Goal: Navigation & Orientation: Find specific page/section

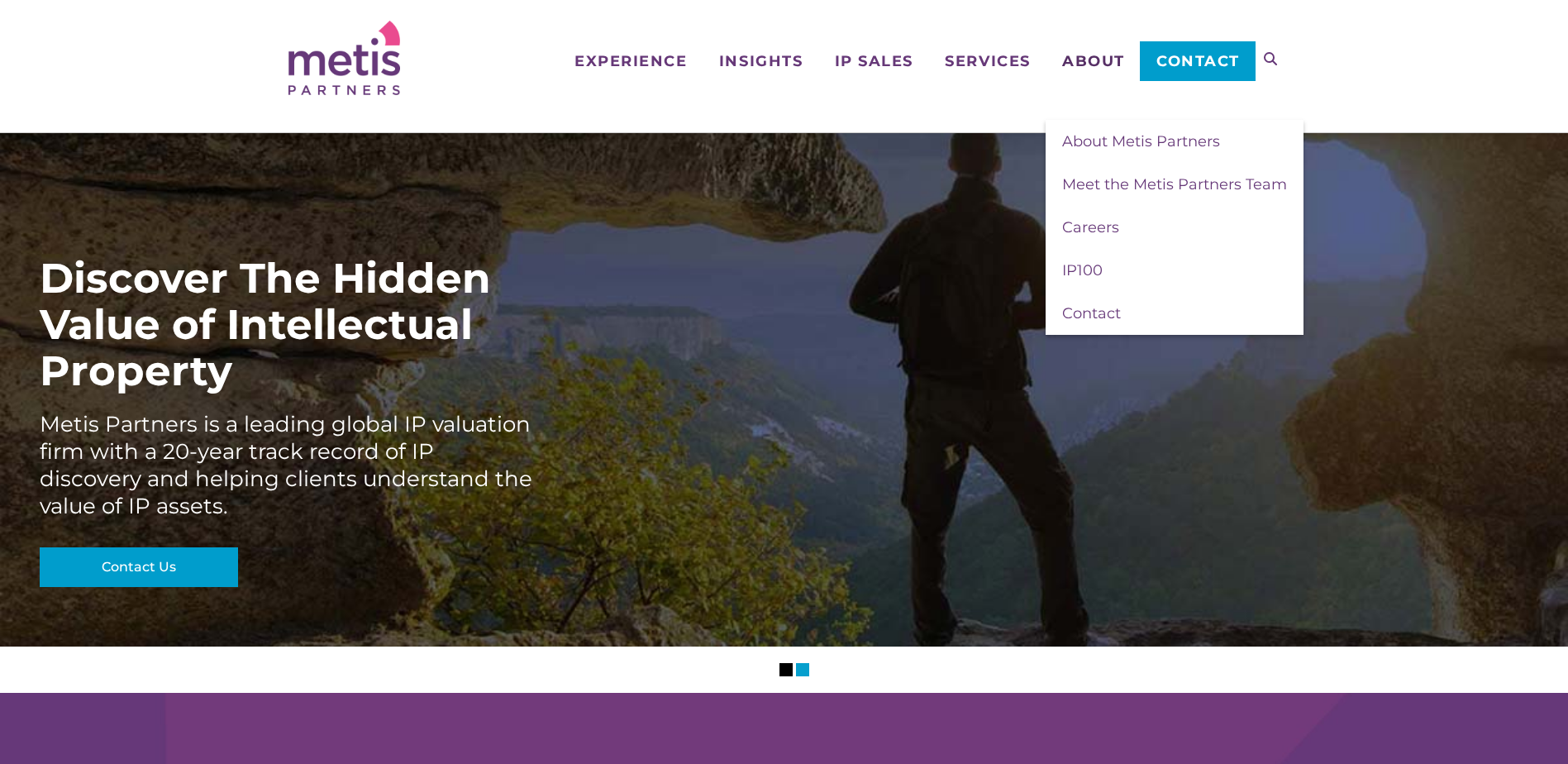
click at [1106, 66] on span "About" at bounding box center [1093, 61] width 63 height 15
click at [1138, 136] on span "About Metis Partners" at bounding box center [1141, 141] width 158 height 18
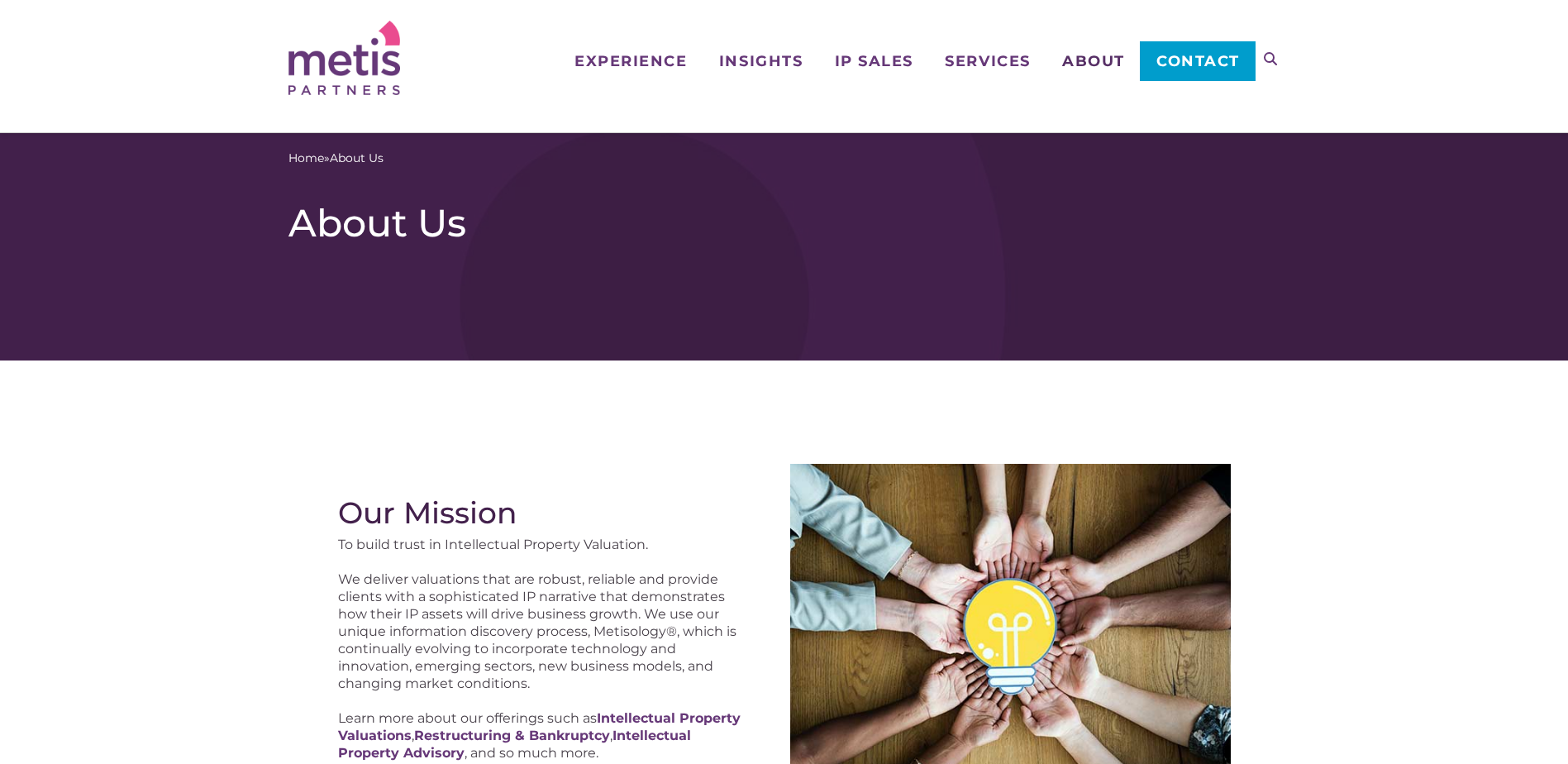
click at [1100, 58] on span "About" at bounding box center [1093, 61] width 63 height 15
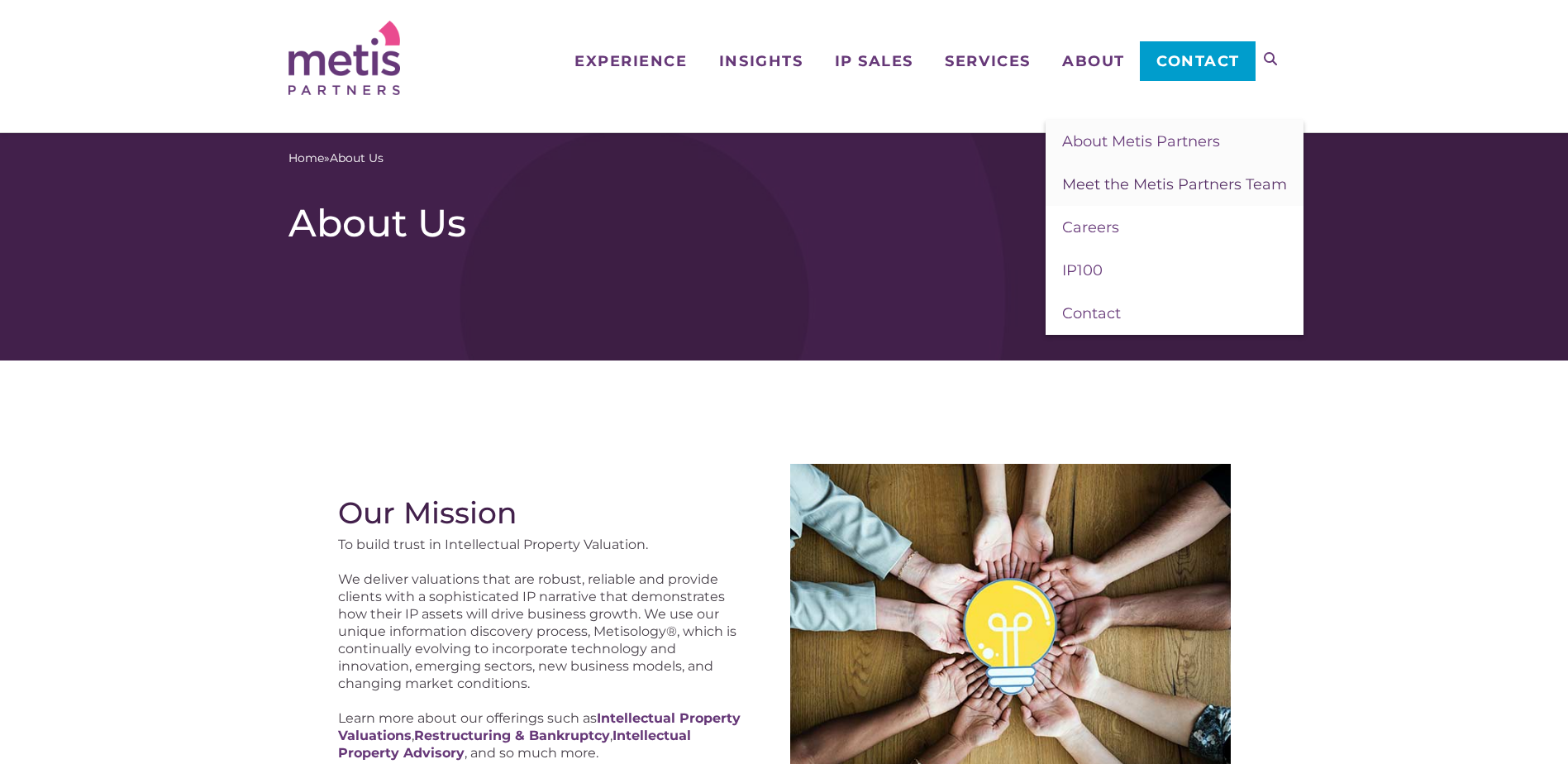
click at [1104, 186] on span "Meet the Metis Partners Team" at bounding box center [1174, 184] width 225 height 18
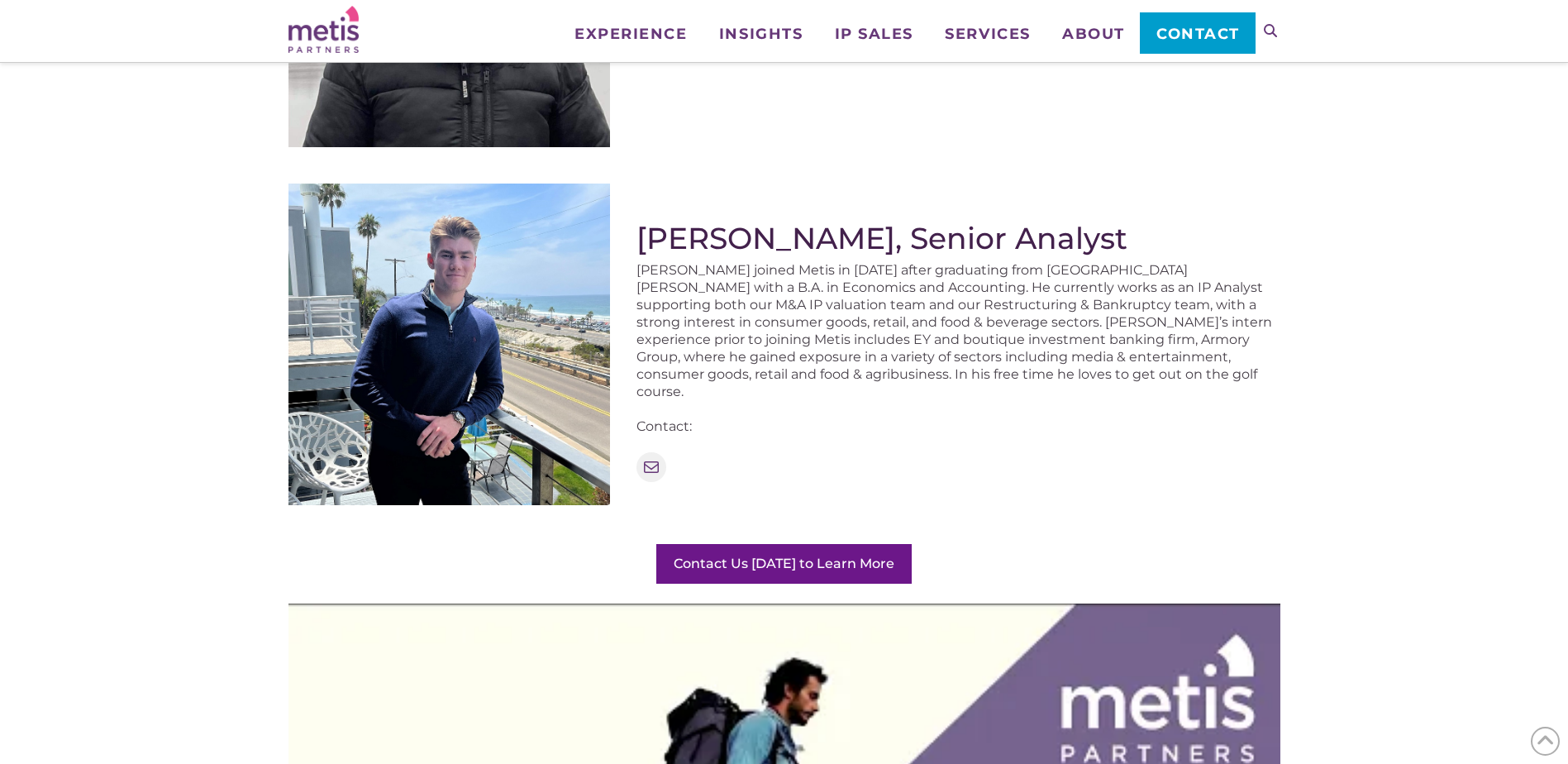
scroll to position [1901, 0]
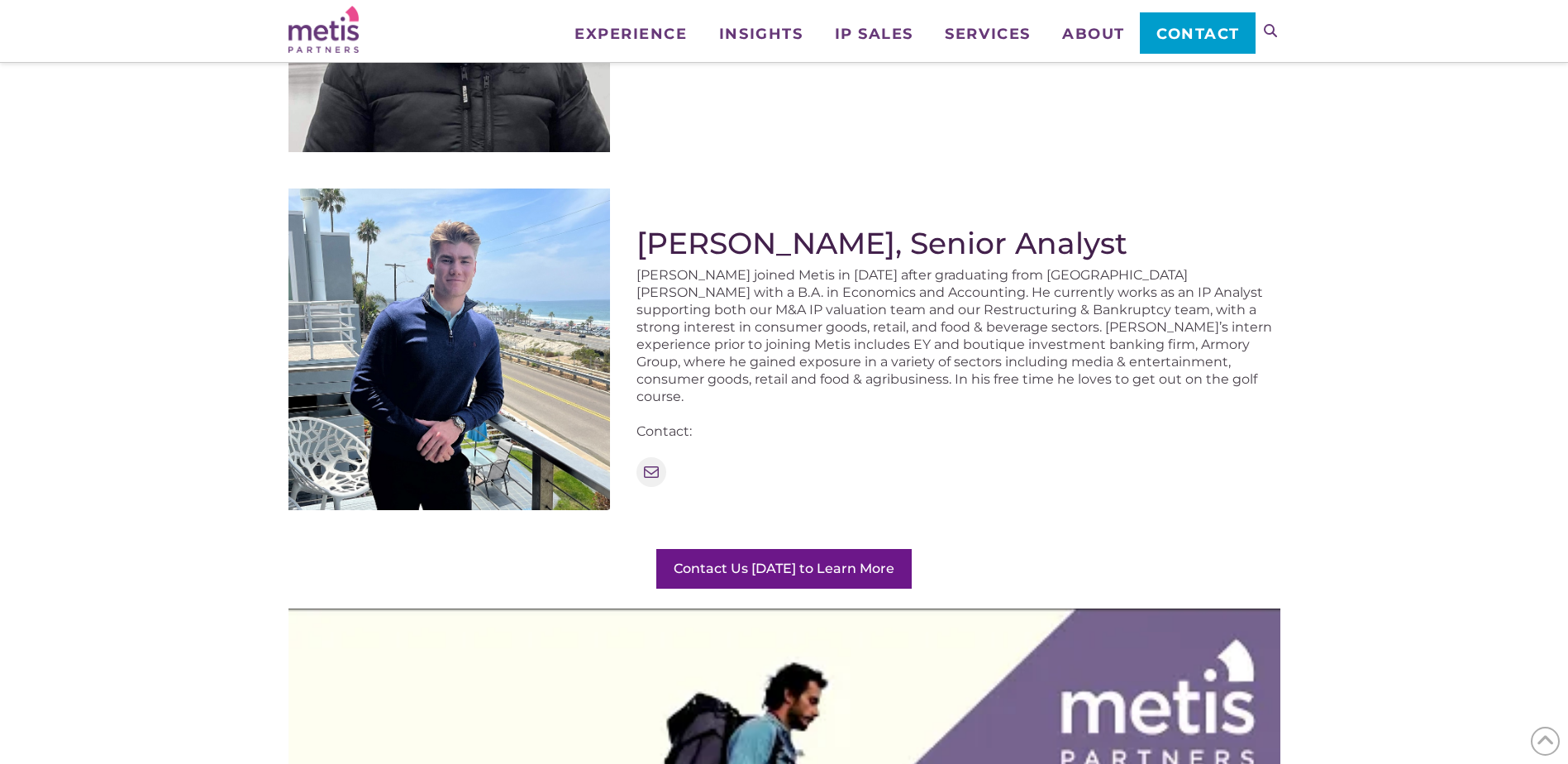
click at [293, 246] on img at bounding box center [450, 349] width 322 height 322
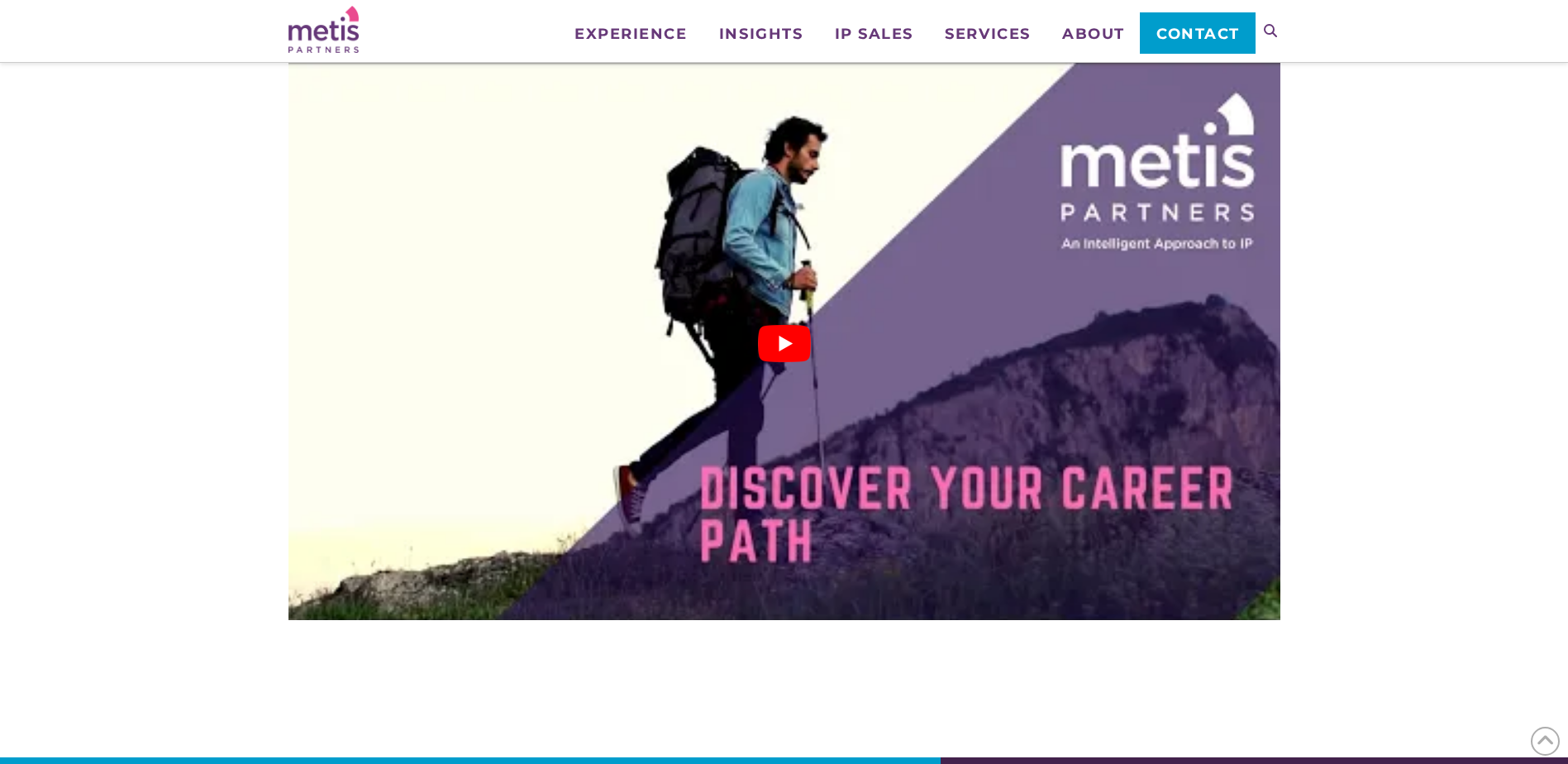
scroll to position [2606, 0]
